Goal: Information Seeking & Learning: Learn about a topic

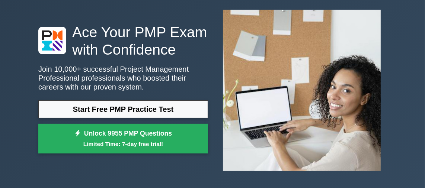
scroll to position [74, 0]
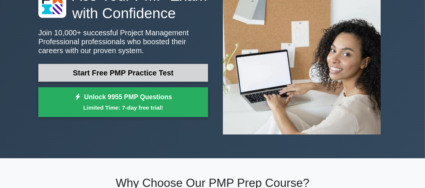
click at [122, 74] on link "Start Free PMP Practice Test" at bounding box center [123, 73] width 170 height 18
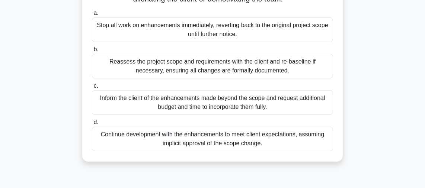
scroll to position [149, 0]
click at [231, 76] on div "Reassess the project scope and requirements with the client and re-baseline if …" at bounding box center [212, 66] width 241 height 25
click at [92, 52] on input "b. Reassess the project scope and requirements with the client and re-baseline …" at bounding box center [92, 49] width 0 height 5
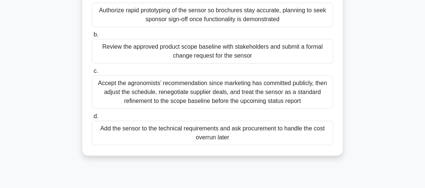
scroll to position [74, 0]
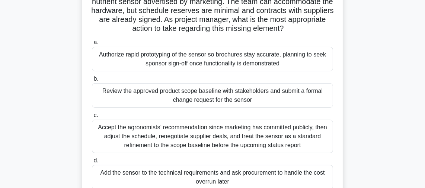
click at [164, 89] on div "Review the approved product scope baseline with stakeholders and submit a forma…" at bounding box center [212, 95] width 241 height 25
click at [167, 94] on div "Review the approved product scope baseline with stakeholders and submit a forma…" at bounding box center [212, 95] width 241 height 25
click at [92, 81] on input "b. Review the approved product scope baseline with stakeholders and submit a fo…" at bounding box center [92, 79] width 0 height 5
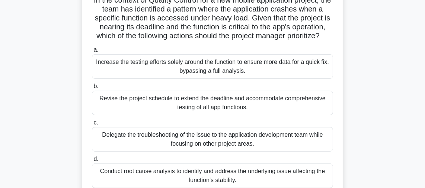
scroll to position [112, 0]
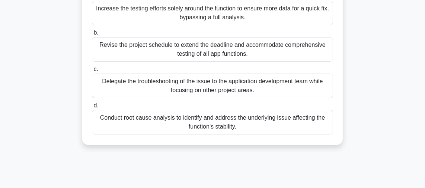
click at [218, 131] on div "Conduct root cause analysis to identify and address the underlying issue affect…" at bounding box center [212, 122] width 241 height 25
click at [92, 108] on input "d. Conduct root cause analysis to identify and address the underlying issue aff…" at bounding box center [92, 105] width 0 height 5
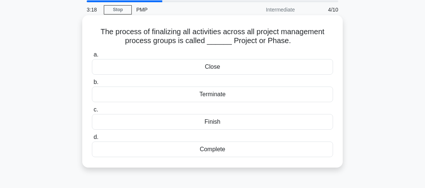
scroll to position [37, 0]
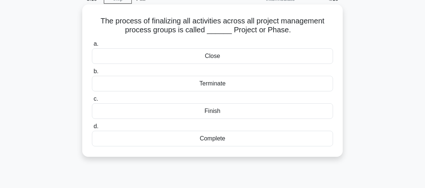
click at [212, 55] on div "Close" at bounding box center [212, 56] width 241 height 16
click at [92, 47] on input "a. Close" at bounding box center [92, 44] width 0 height 5
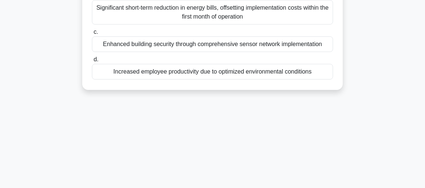
scroll to position [74, 0]
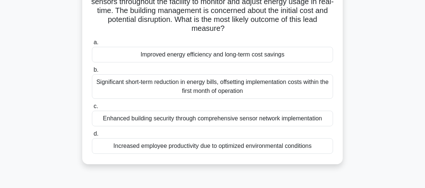
click at [209, 56] on div "Improved energy efficiency and long-term cost savings" at bounding box center [212, 55] width 241 height 16
click at [92, 45] on input "a. Improved energy efficiency and long-term cost savings" at bounding box center [92, 42] width 0 height 5
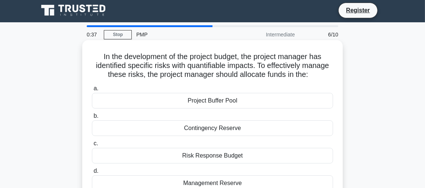
scroll to position [0, 0]
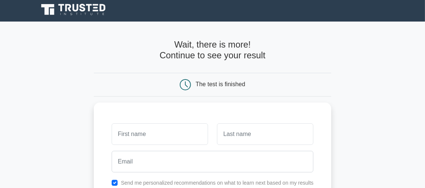
scroll to position [149, 0]
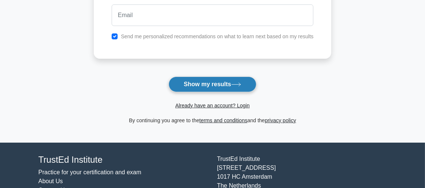
click at [228, 81] on button "Show my results" at bounding box center [213, 85] width 88 height 16
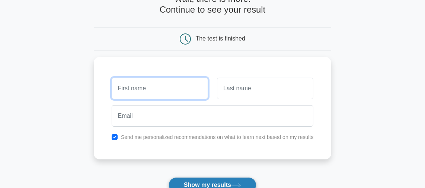
scroll to position [42, 0]
